Goal: Transaction & Acquisition: Purchase product/service

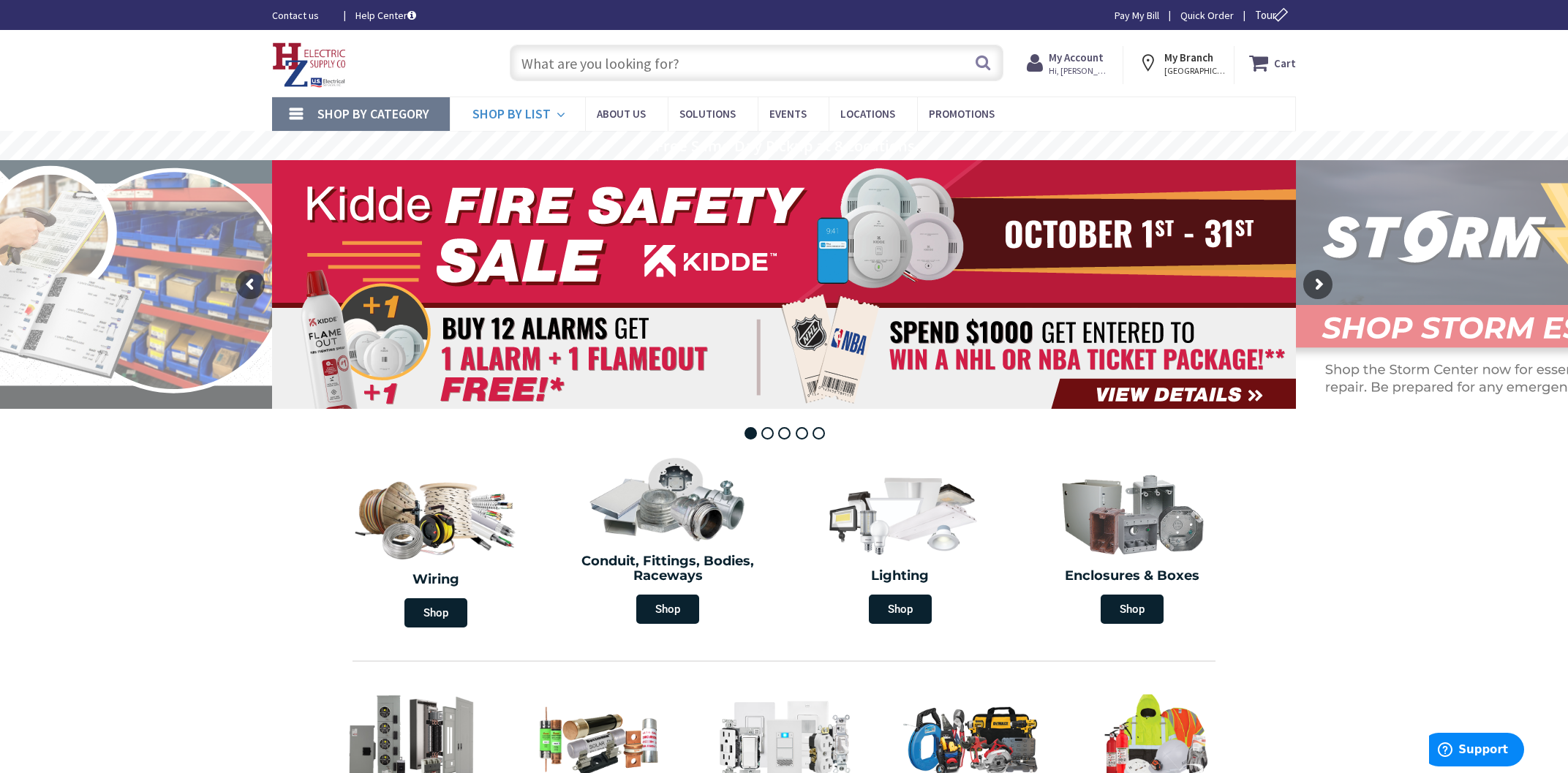
click at [524, 117] on span "Shop By List" at bounding box center [511, 114] width 78 height 16
click at [593, 72] on input "text" at bounding box center [756, 63] width 493 height 36
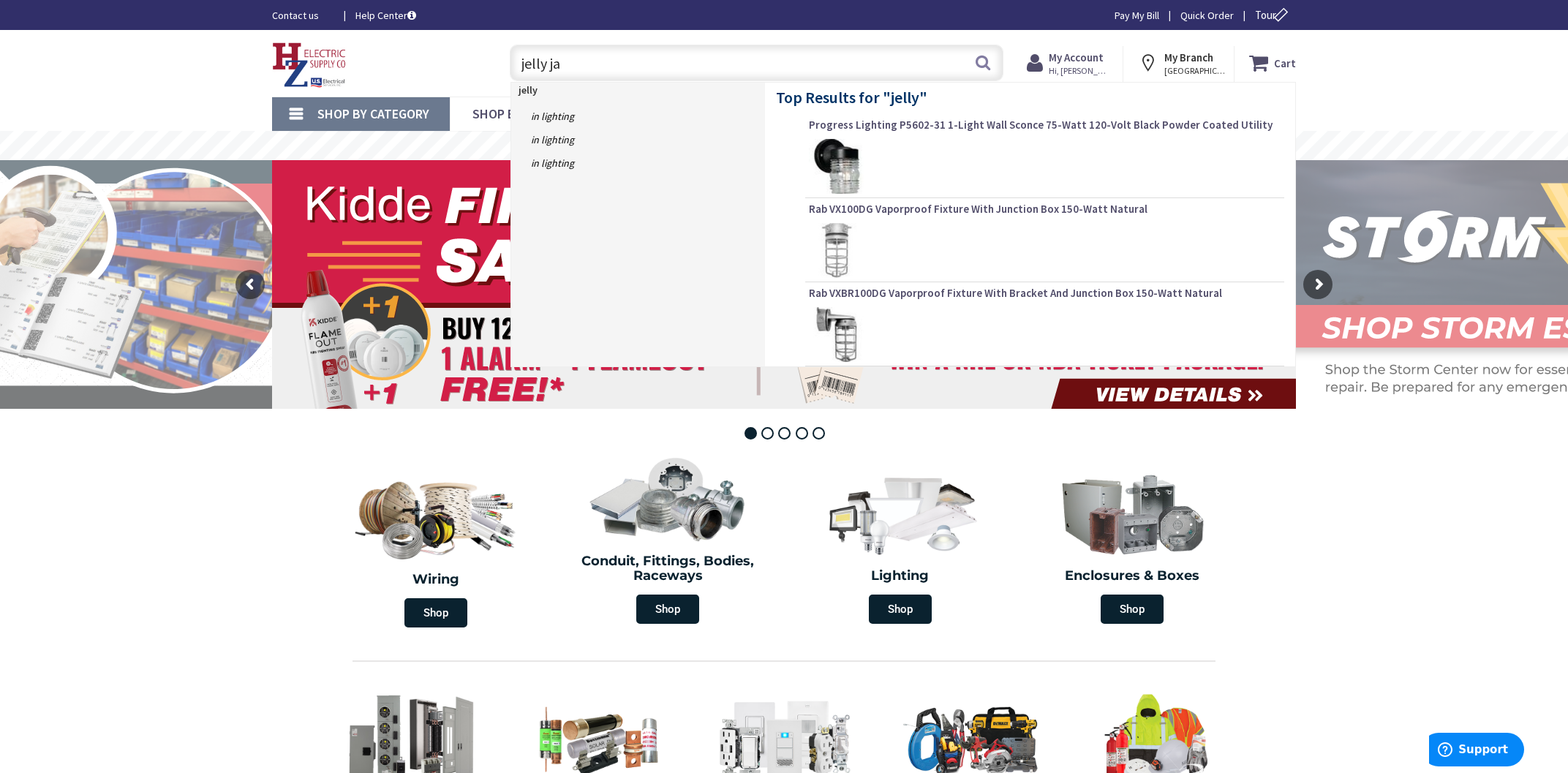
type input "jelly jar"
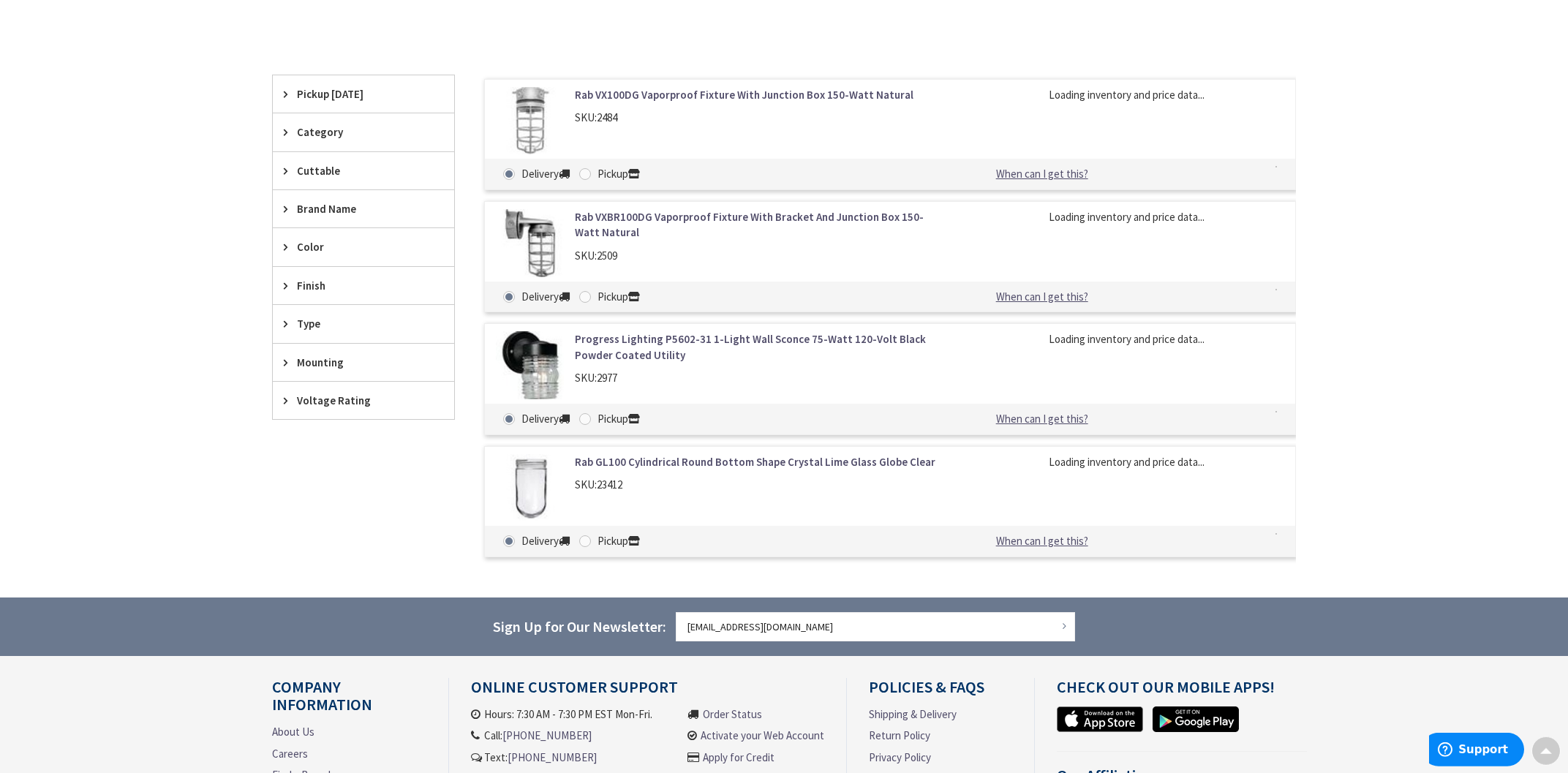
scroll to position [313, 0]
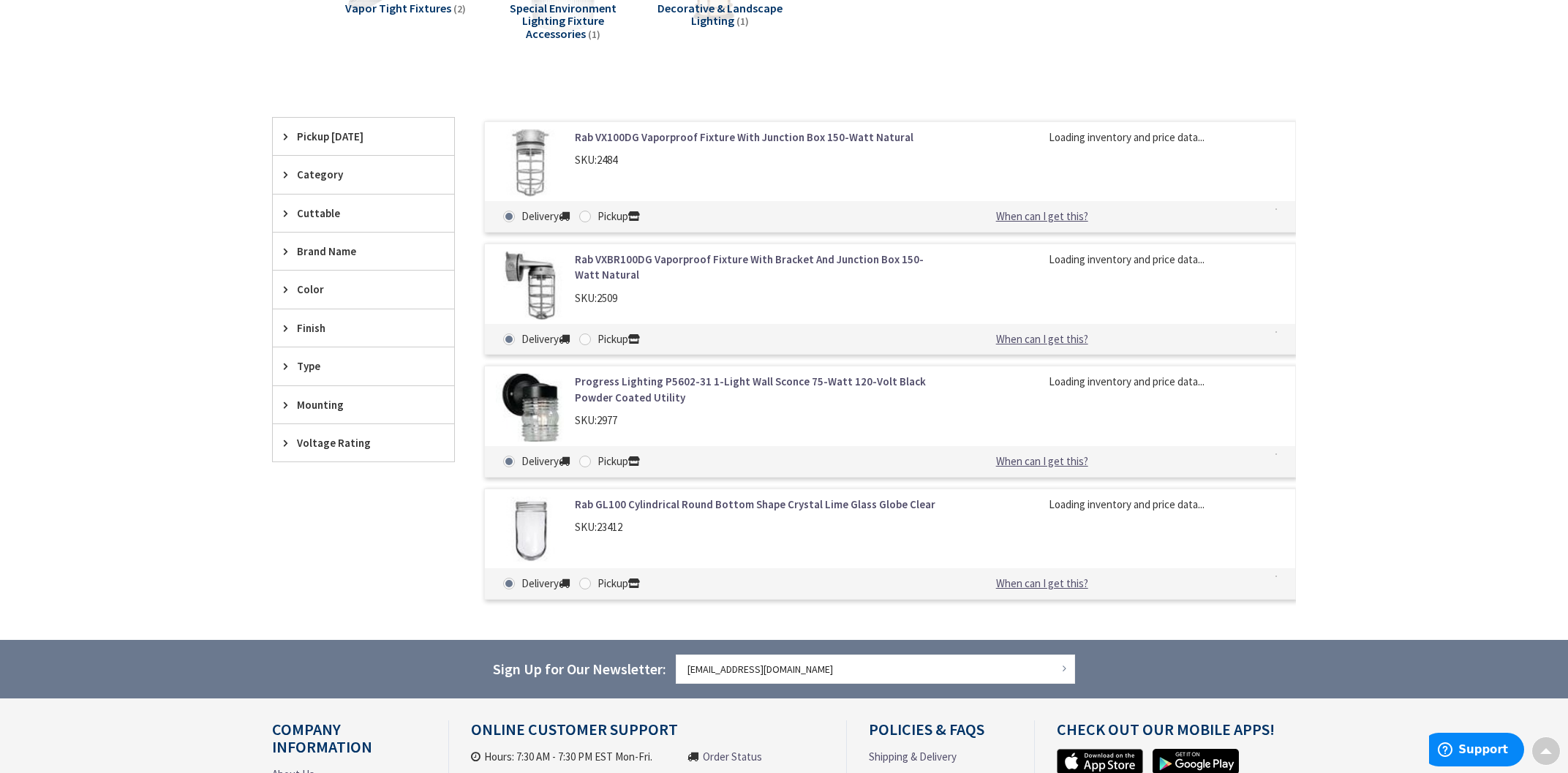
click at [610, 139] on link "Rab VX100DG Vaporproof Fixture With Junction Box 150-Watt Natural" at bounding box center [761, 137] width 372 height 15
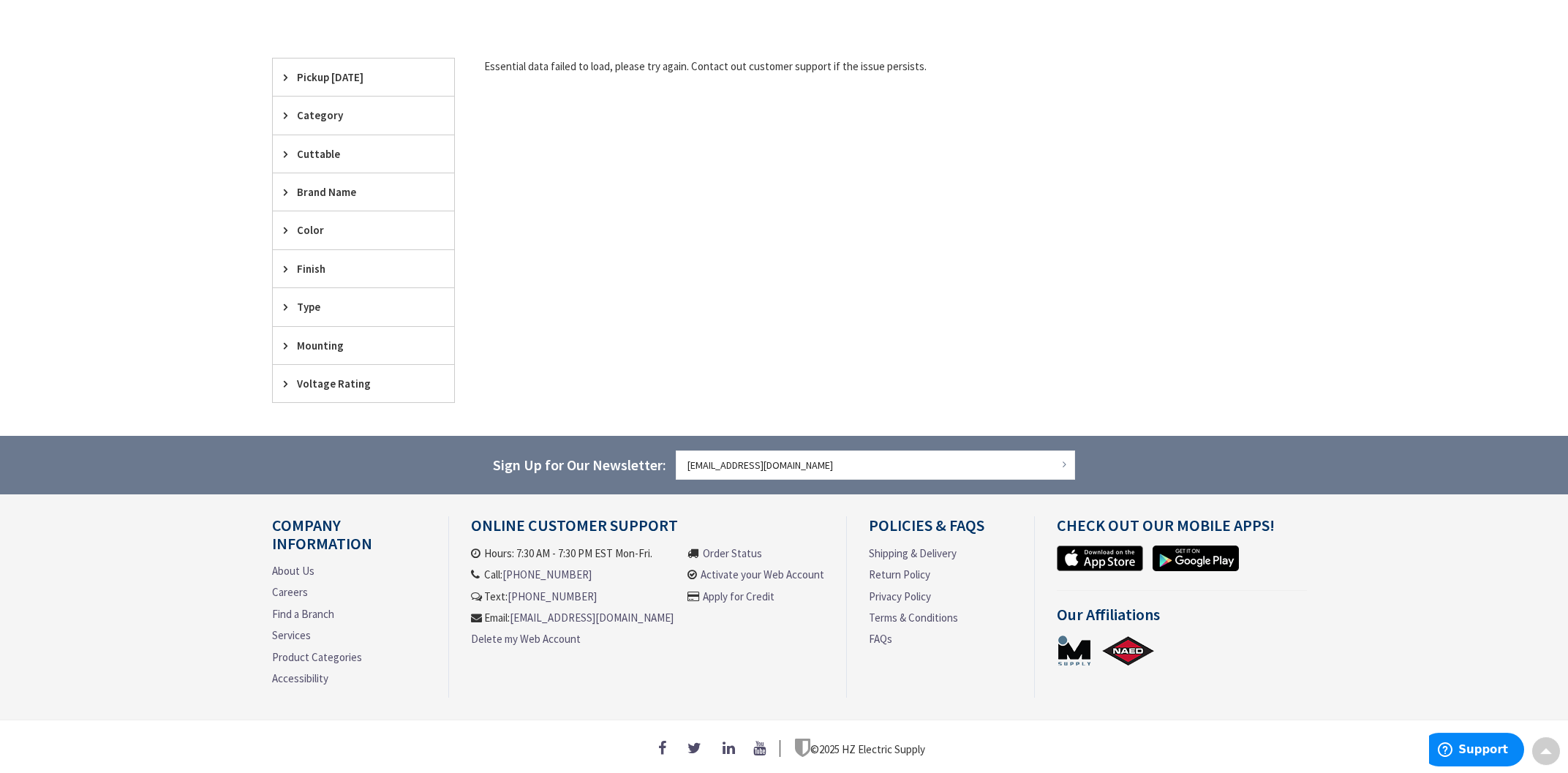
scroll to position [67, 0]
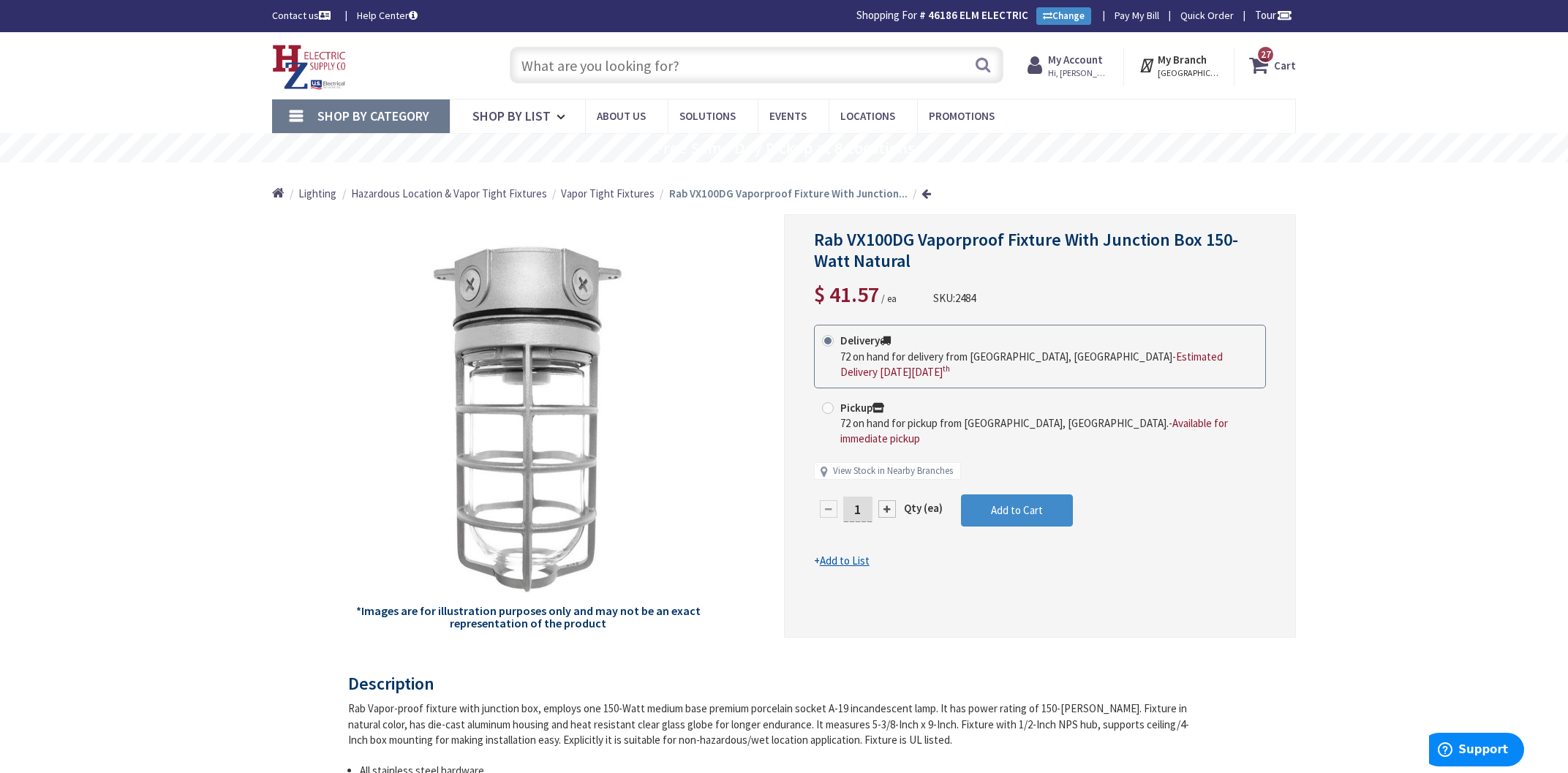
click at [672, 65] on input "text" at bounding box center [756, 65] width 493 height 36
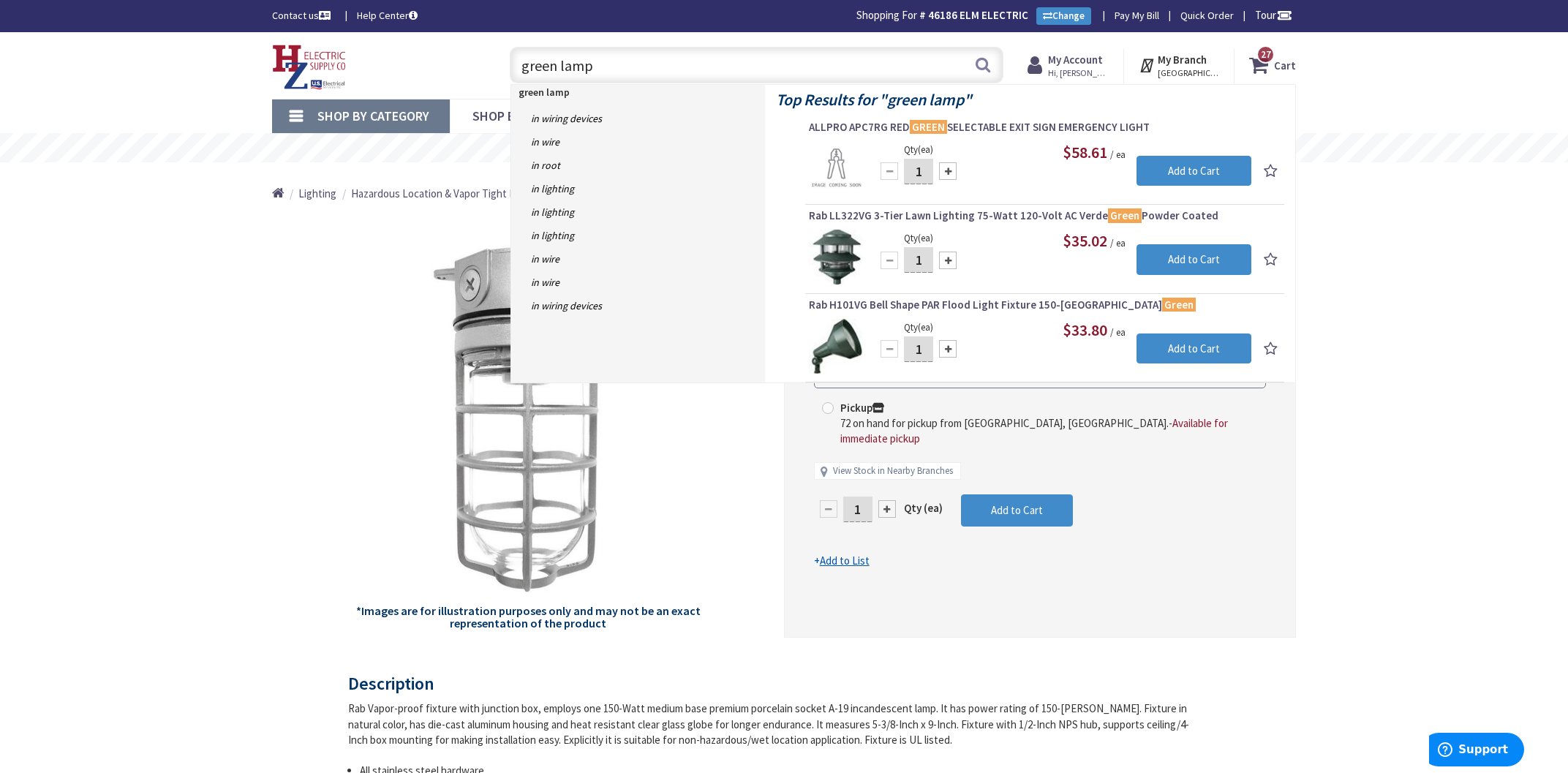
type input "green lamp"
